Goal: Task Accomplishment & Management: Manage account settings

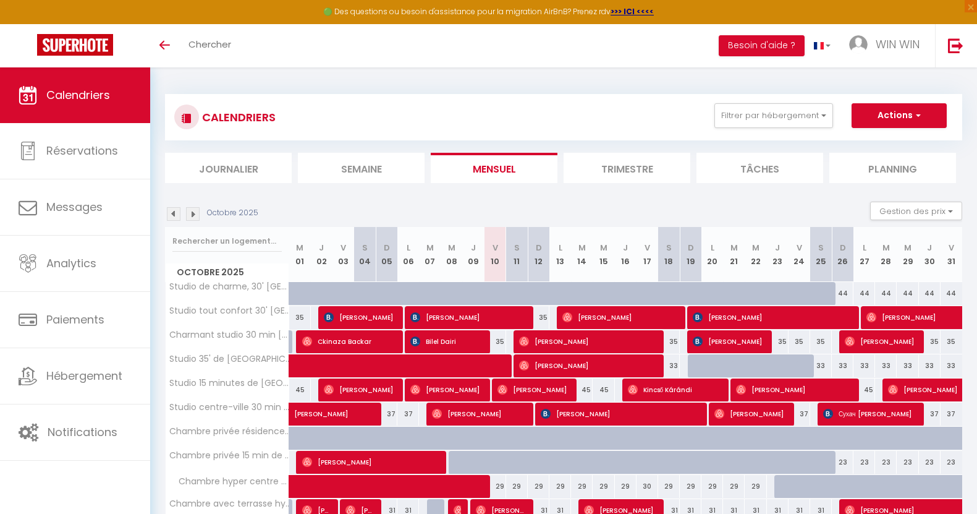
scroll to position [80, 0]
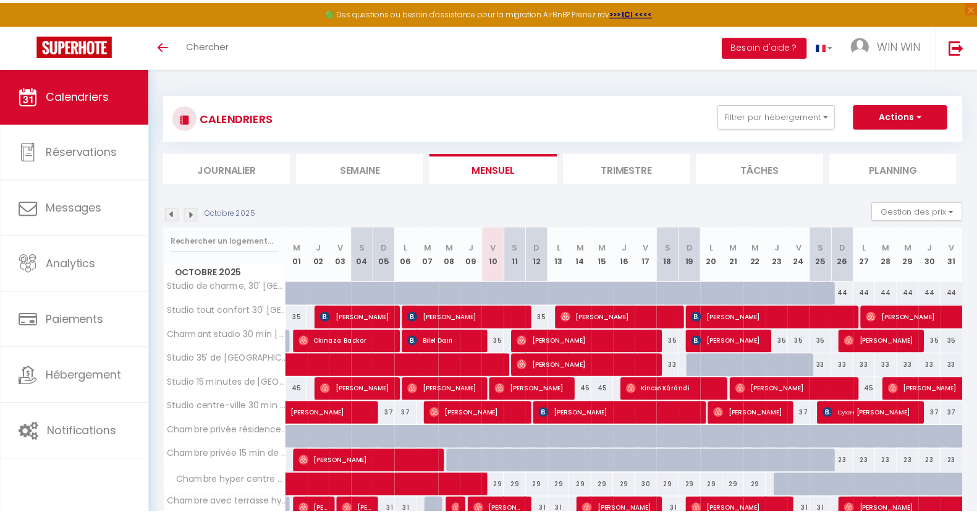
scroll to position [80, 0]
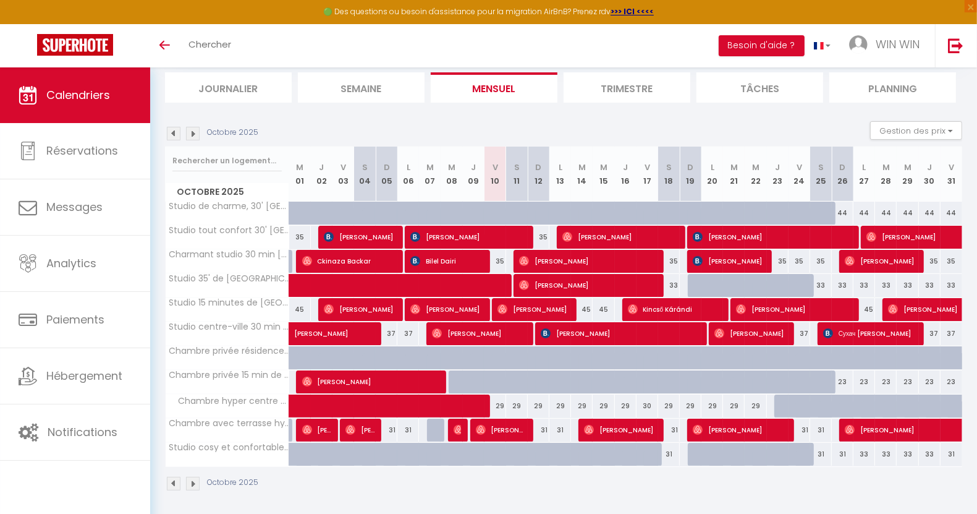
click at [778, 404] on div at bounding box center [785, 405] width 22 height 23
type input "29"
type input "Jeu 23 Octobre 2025"
type input "Ven 24 Octobre 2025"
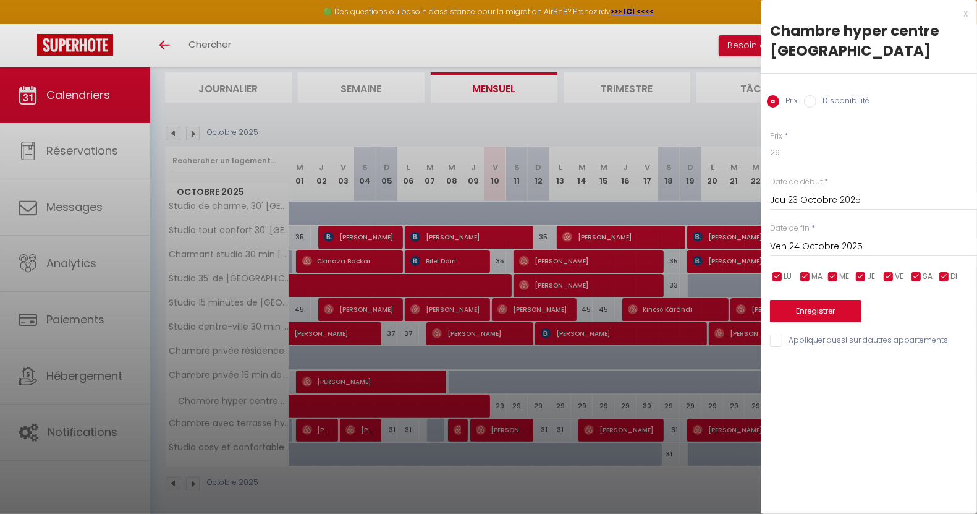
click at [647, 34] on div at bounding box center [488, 257] width 977 height 514
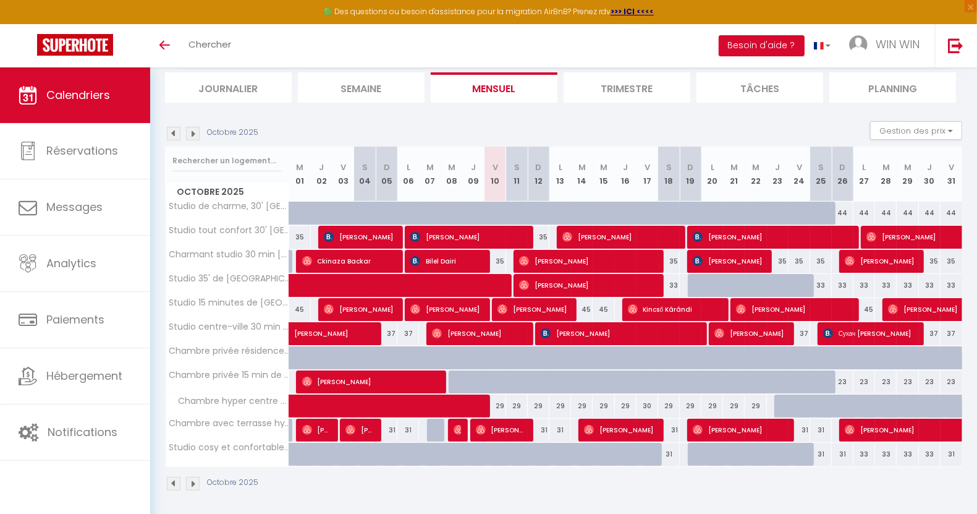
click at [779, 402] on div at bounding box center [785, 405] width 22 height 23
type input "29"
type input "Jeu 23 Octobre 2025"
type input "Ven 24 Octobre 2025"
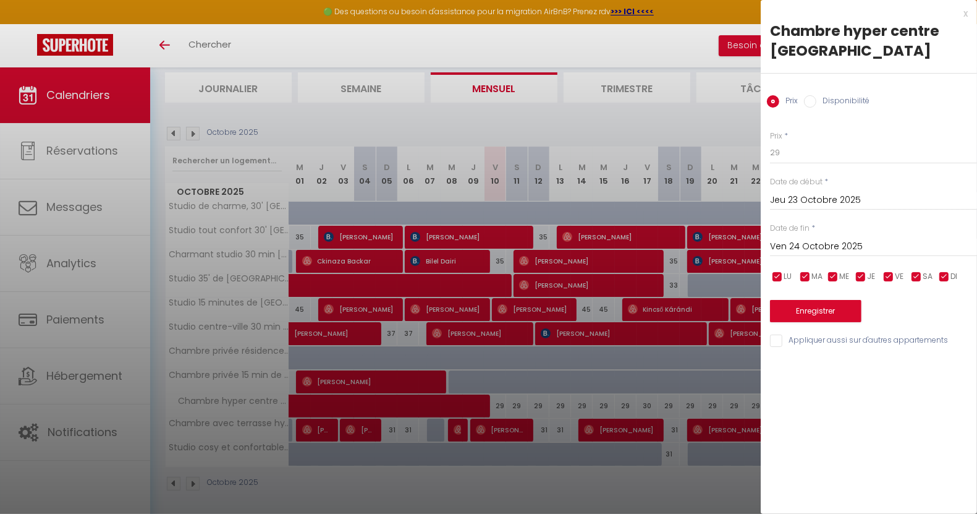
click at [651, 43] on div at bounding box center [488, 257] width 977 height 514
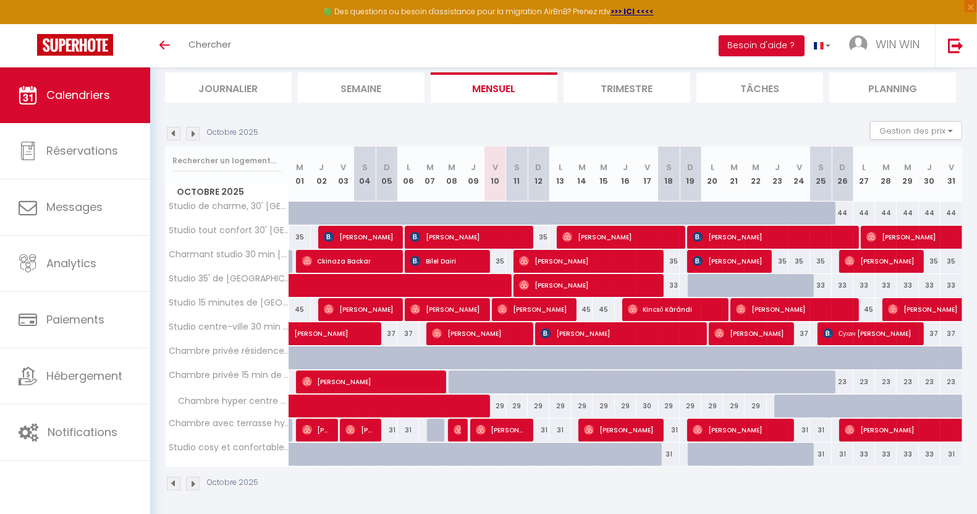
click at [864, 405] on div at bounding box center [873, 412] width 22 height 23
type input "29"
type input "Lun 27 Octobre 2025"
type input "[DATE]"
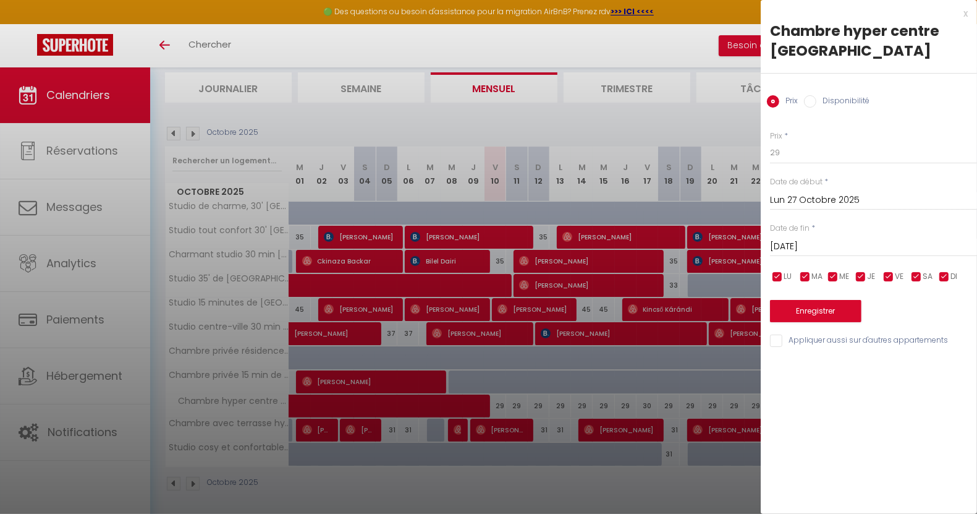
drag, startPoint x: 666, startPoint y: 53, endPoint x: 661, endPoint y: 101, distance: 47.8
click at [665, 56] on div at bounding box center [488, 257] width 977 height 514
